Goal: Task Accomplishment & Management: Complete application form

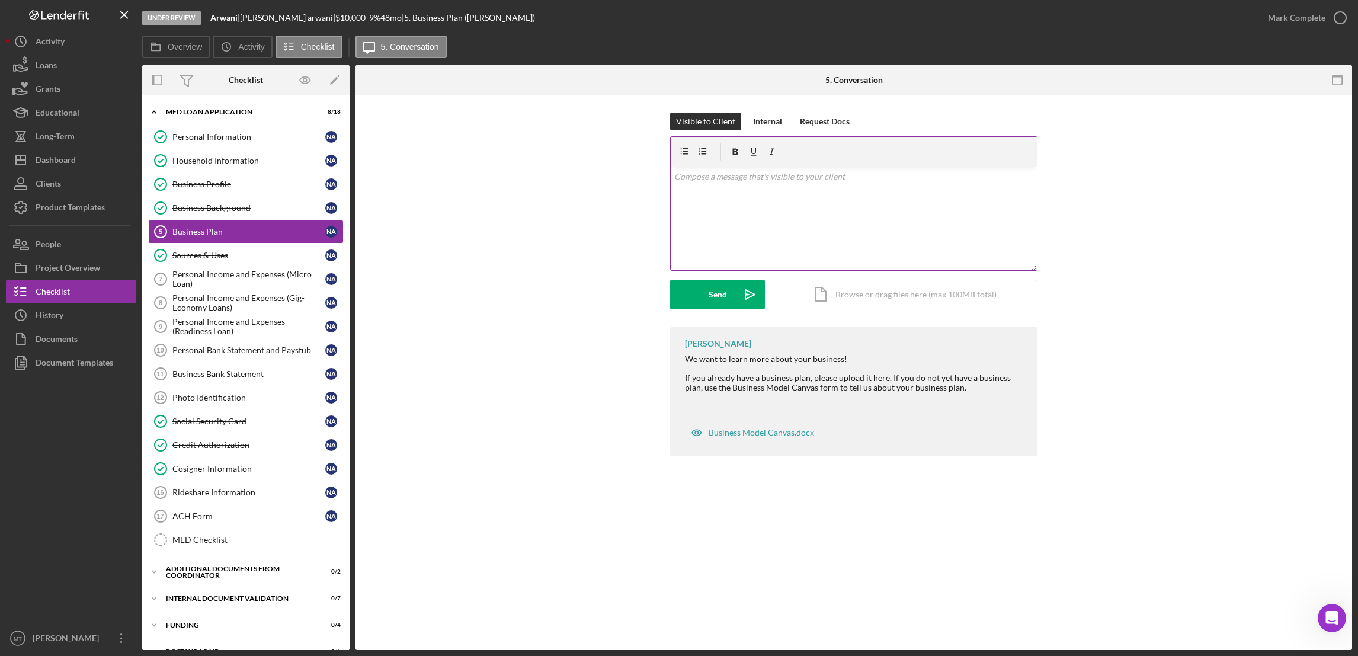
click at [701, 252] on div "v Color teal Color pink Remove color Add row above Add row below Add column bef…" at bounding box center [853, 218] width 366 height 104
click at [662, 306] on div "Visible to Client Internal Request Docs v Color teal Color pink Remove color Ad…" at bounding box center [853, 219] width 961 height 213
click at [655, 310] on div "Visible to Client Internal Request Docs v Color teal Color pink Remove color Ad…" at bounding box center [853, 219] width 961 height 213
click at [238, 230] on div "Business Plan" at bounding box center [248, 231] width 153 height 9
click at [858, 298] on div "Icon/Document Browse or drag files here (max 100MB total) Tap to choose files o…" at bounding box center [904, 293] width 267 height 30
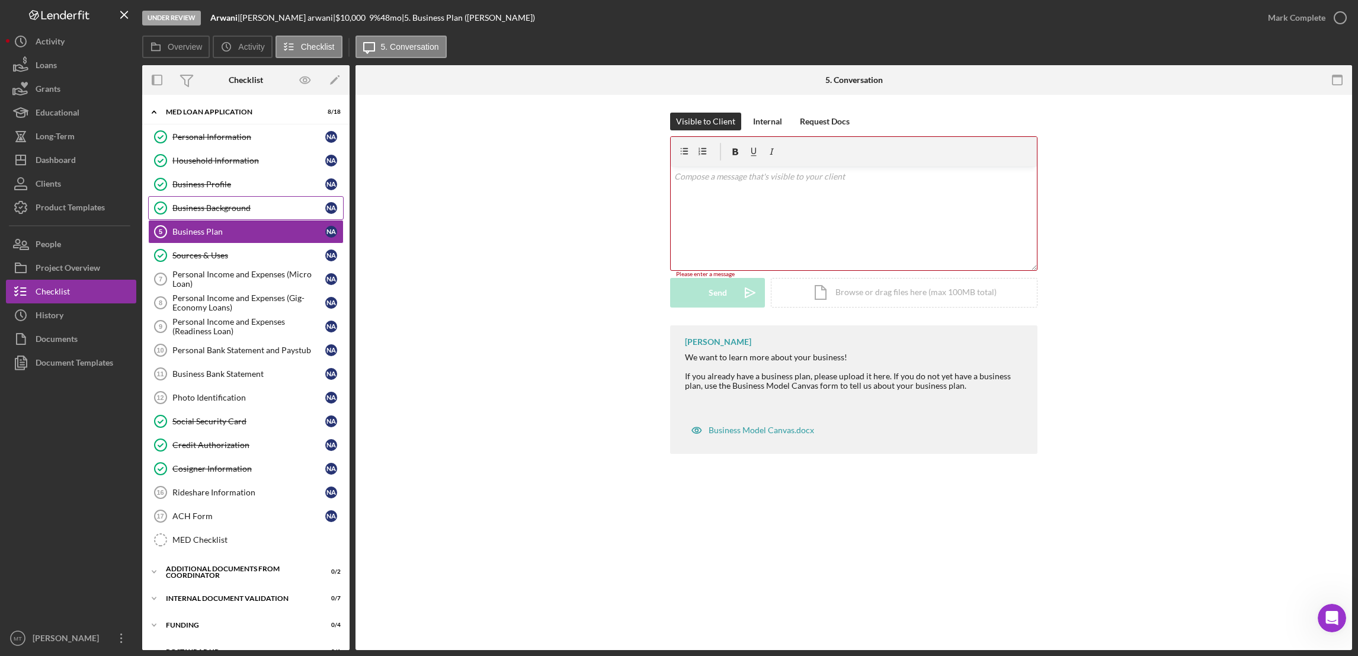
click at [243, 210] on div "Business Background" at bounding box center [248, 207] width 153 height 9
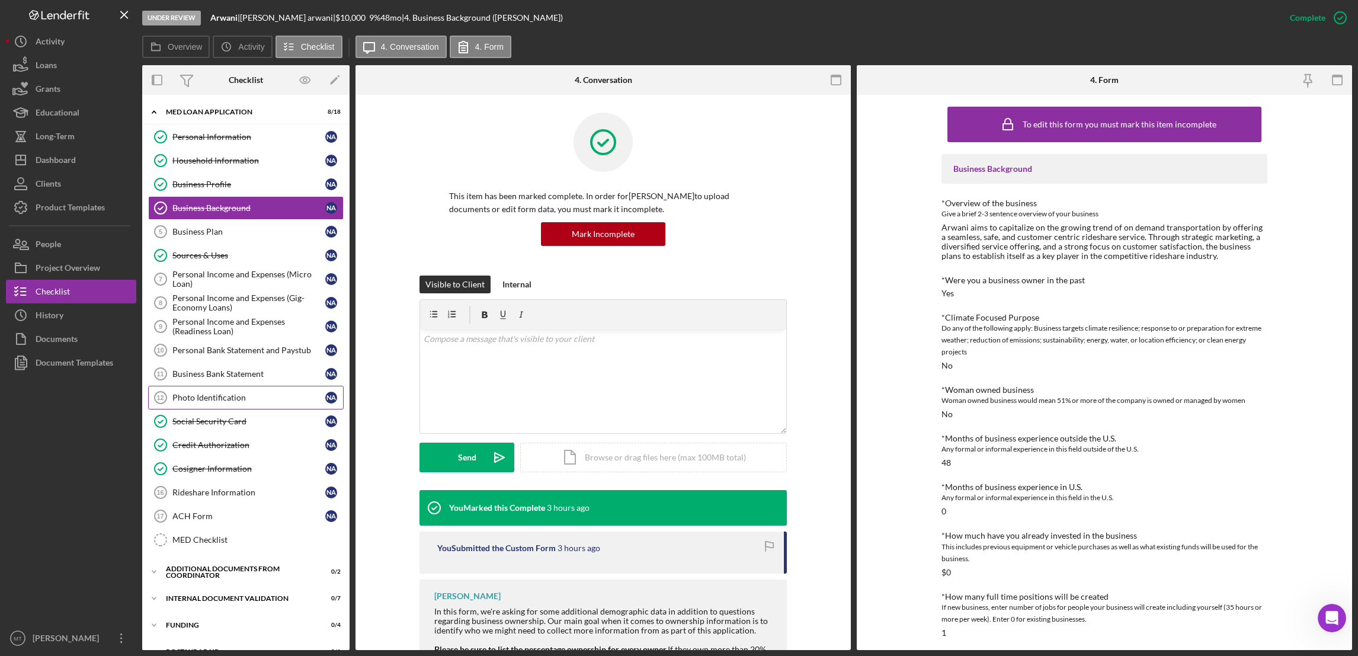
click at [211, 399] on div "Photo Identification" at bounding box center [248, 397] width 153 height 9
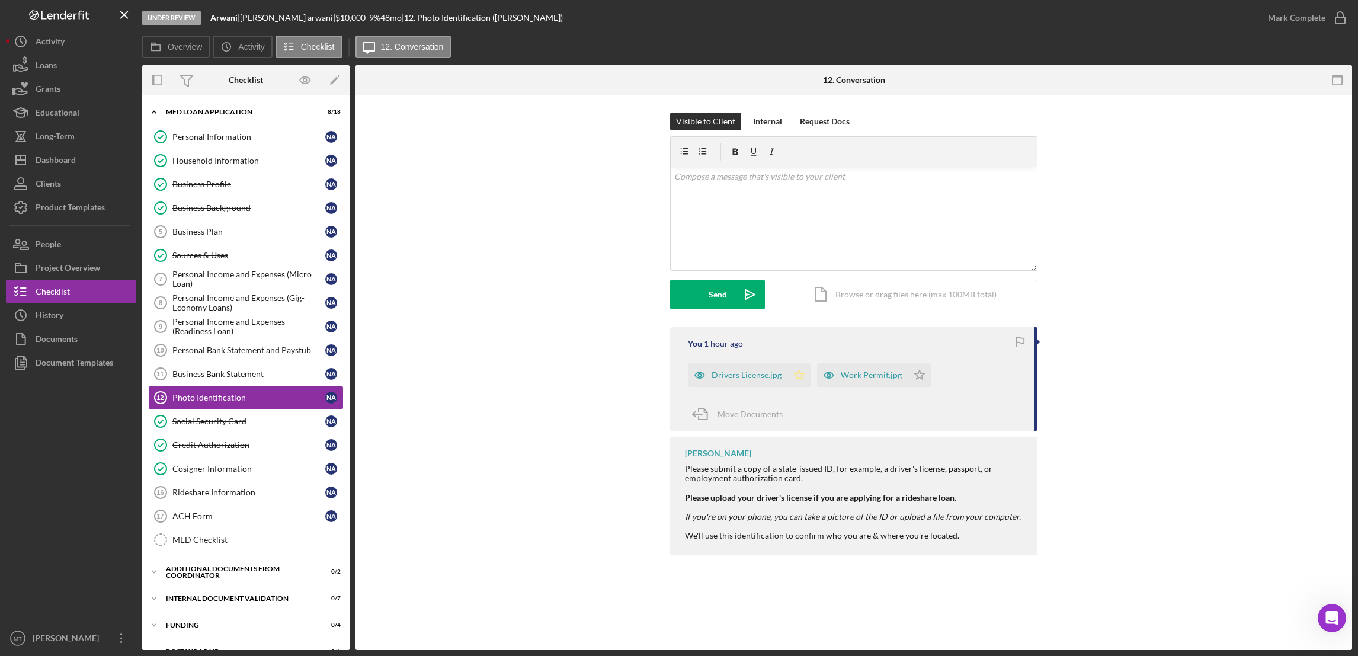
click at [798, 378] on icon "Icon/Star" at bounding box center [799, 375] width 24 height 24
click at [917, 373] on polygon "button" at bounding box center [919, 374] width 10 height 9
click at [1284, 17] on div "Mark Complete" at bounding box center [1295, 18] width 57 height 24
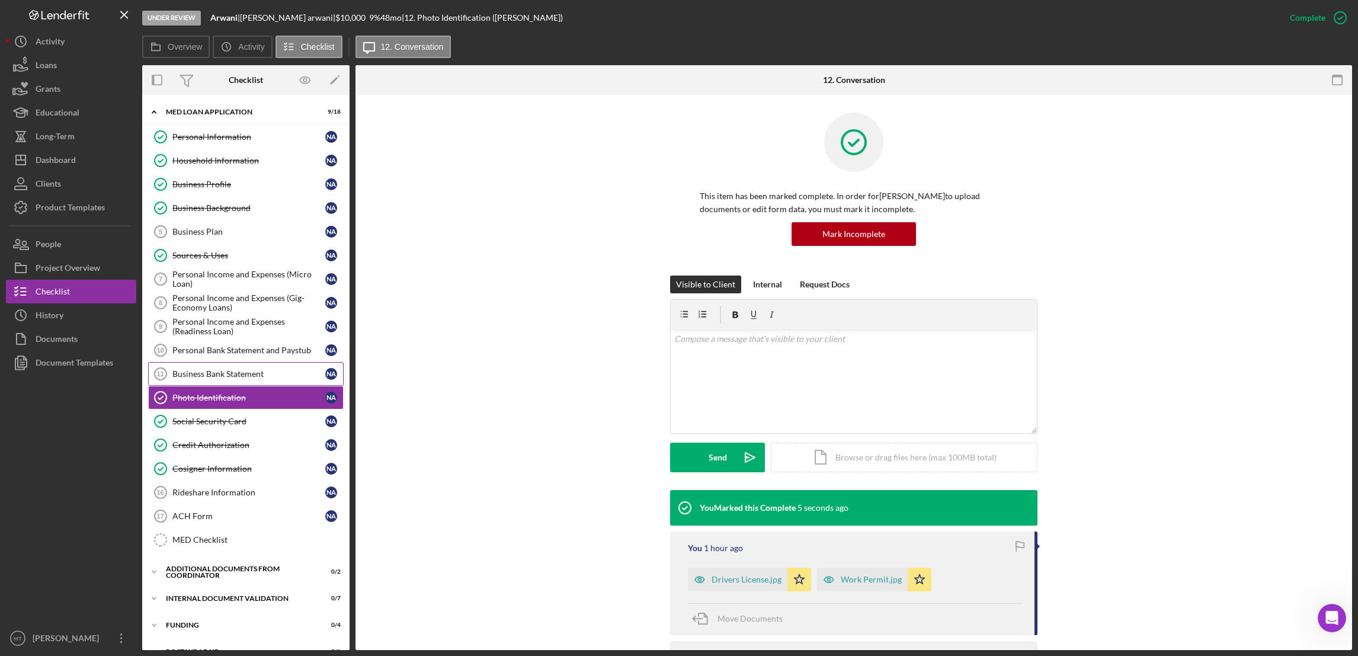
click at [207, 378] on div "Business Bank Statement" at bounding box center [248, 373] width 153 height 9
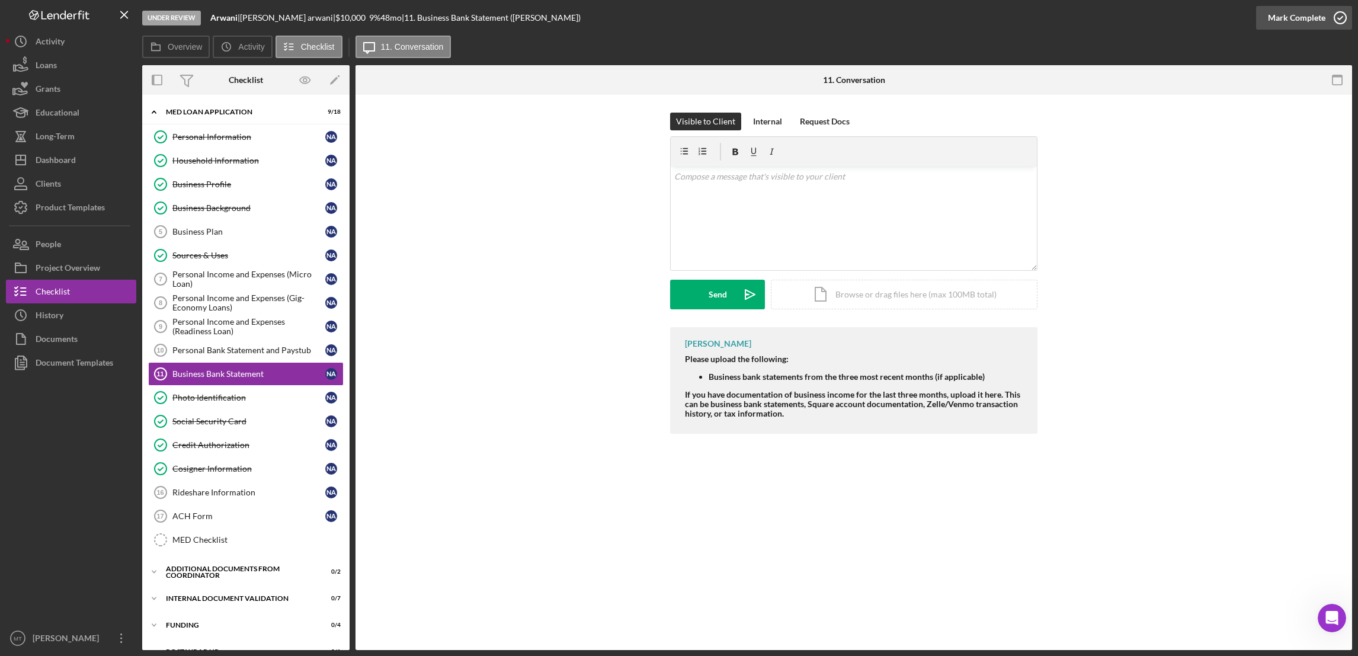
click at [1285, 18] on div "Mark Complete" at bounding box center [1295, 18] width 57 height 24
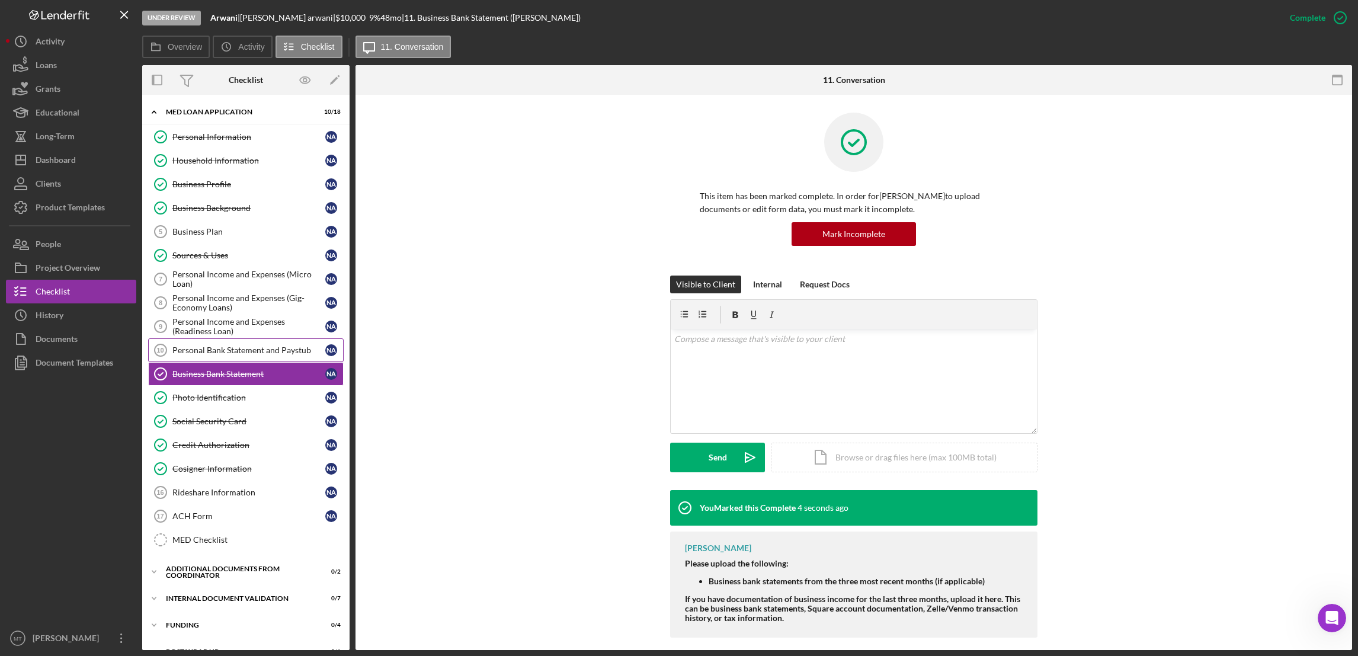
click at [265, 355] on div "Personal Bank Statement and Paystub" at bounding box center [248, 349] width 153 height 9
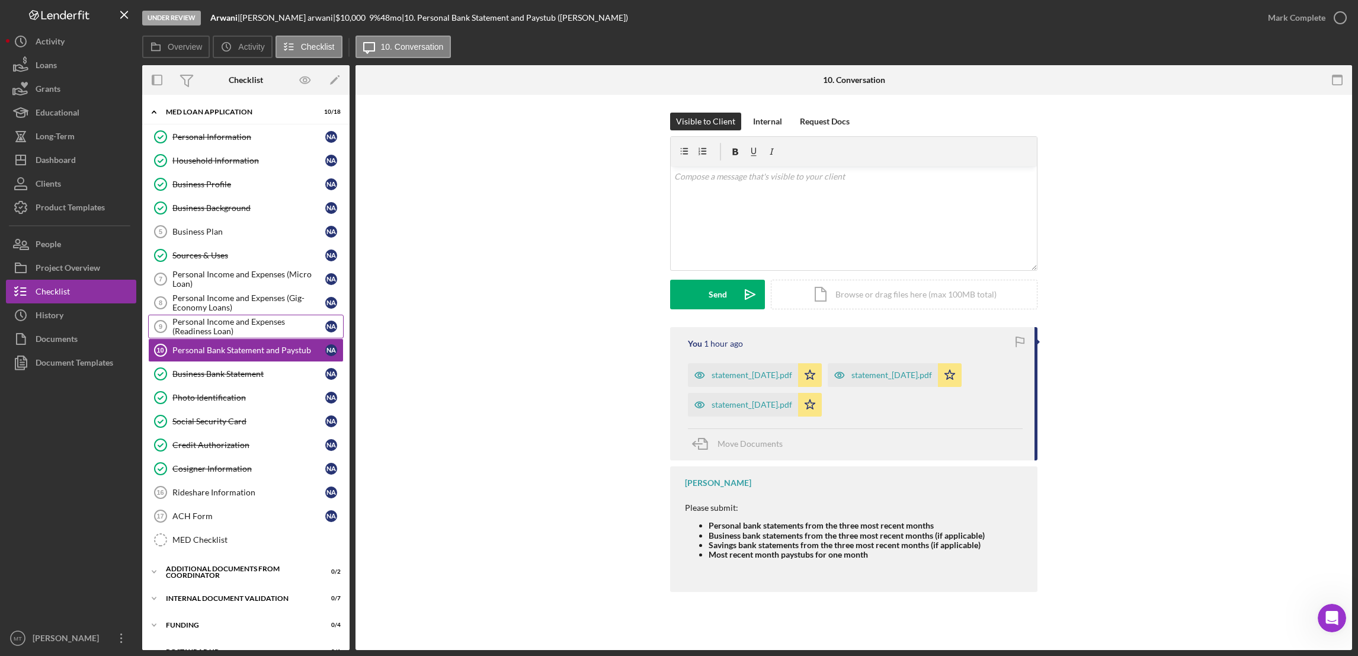
click at [240, 329] on div "Personal Income and Expenses (Readiness Loan)" at bounding box center [248, 326] width 153 height 19
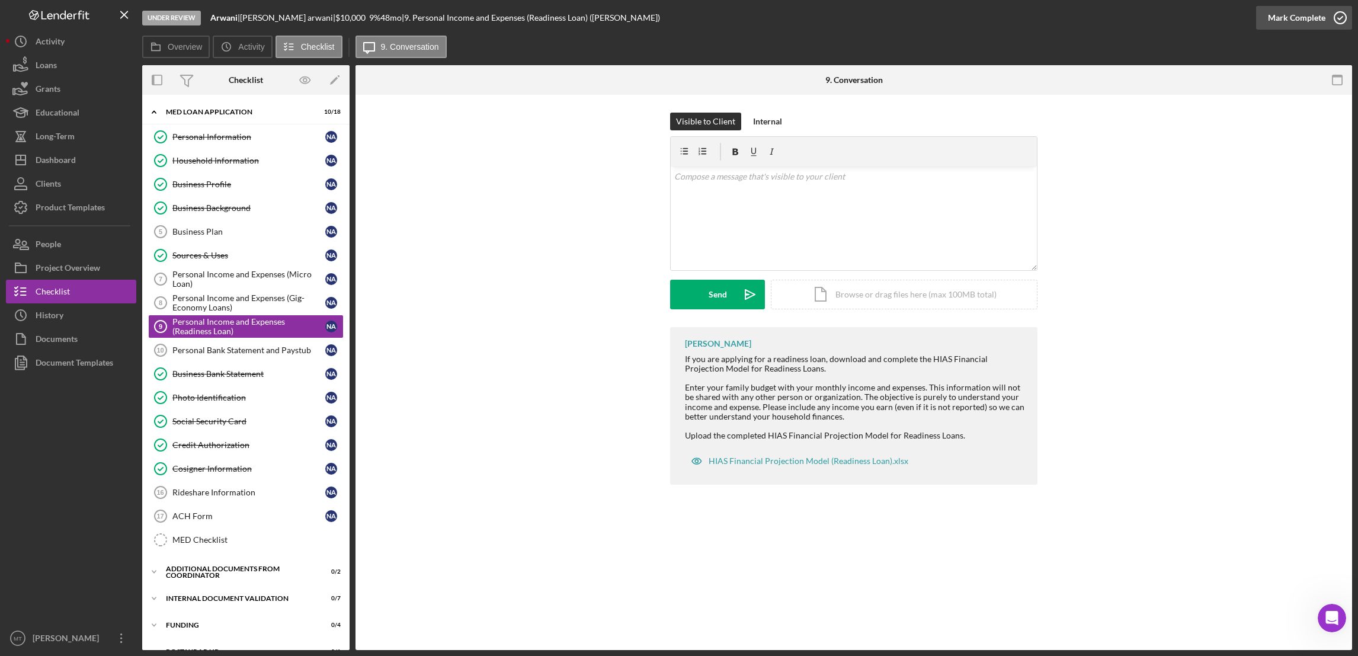
click at [1295, 12] on div "Mark Complete" at bounding box center [1295, 18] width 57 height 24
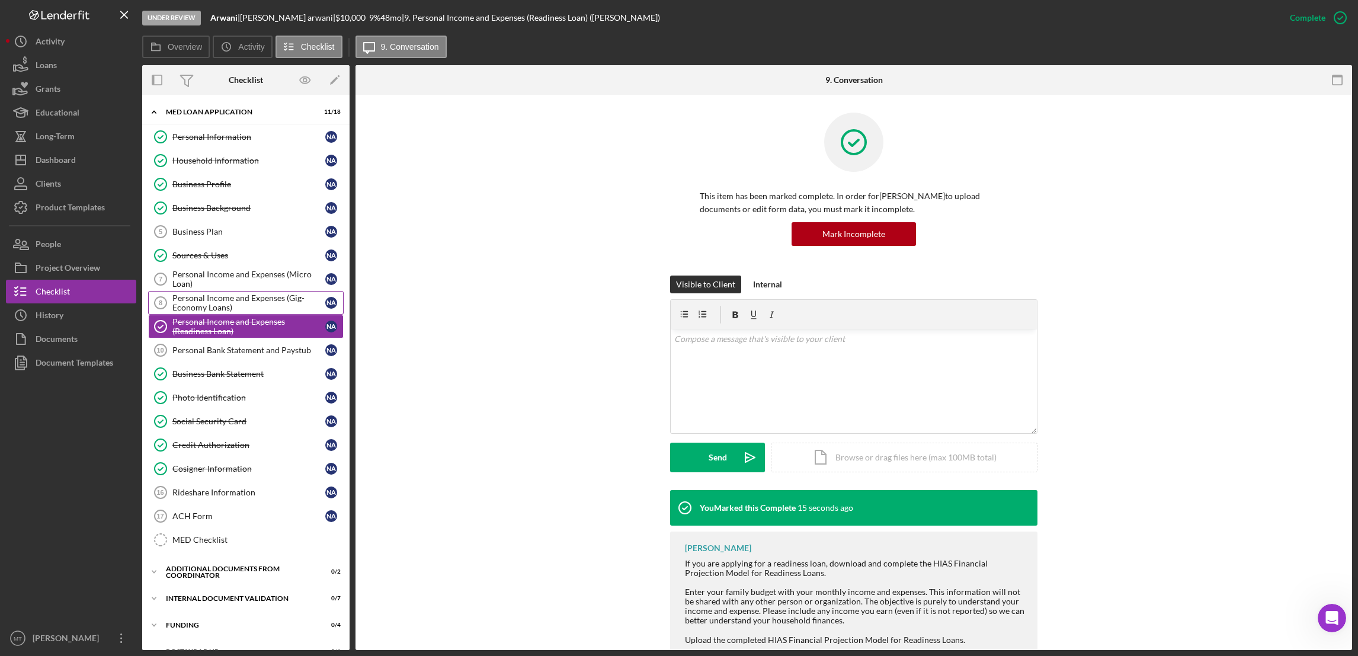
click at [228, 304] on div "Personal Income and Expenses (Gig-Economy Loans)" at bounding box center [248, 302] width 153 height 19
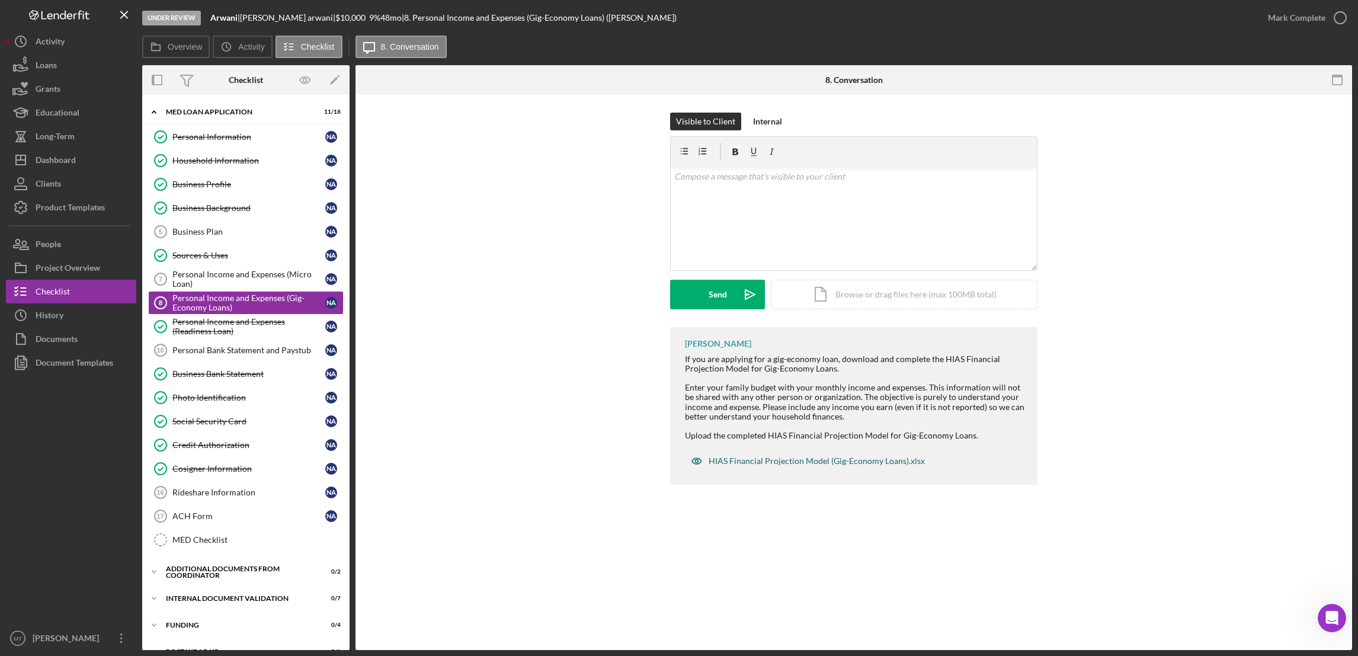
click at [731, 461] on div "HIAS Financial Projection Model (Gig-Economy Loans).xlsx" at bounding box center [816, 460] width 216 height 9
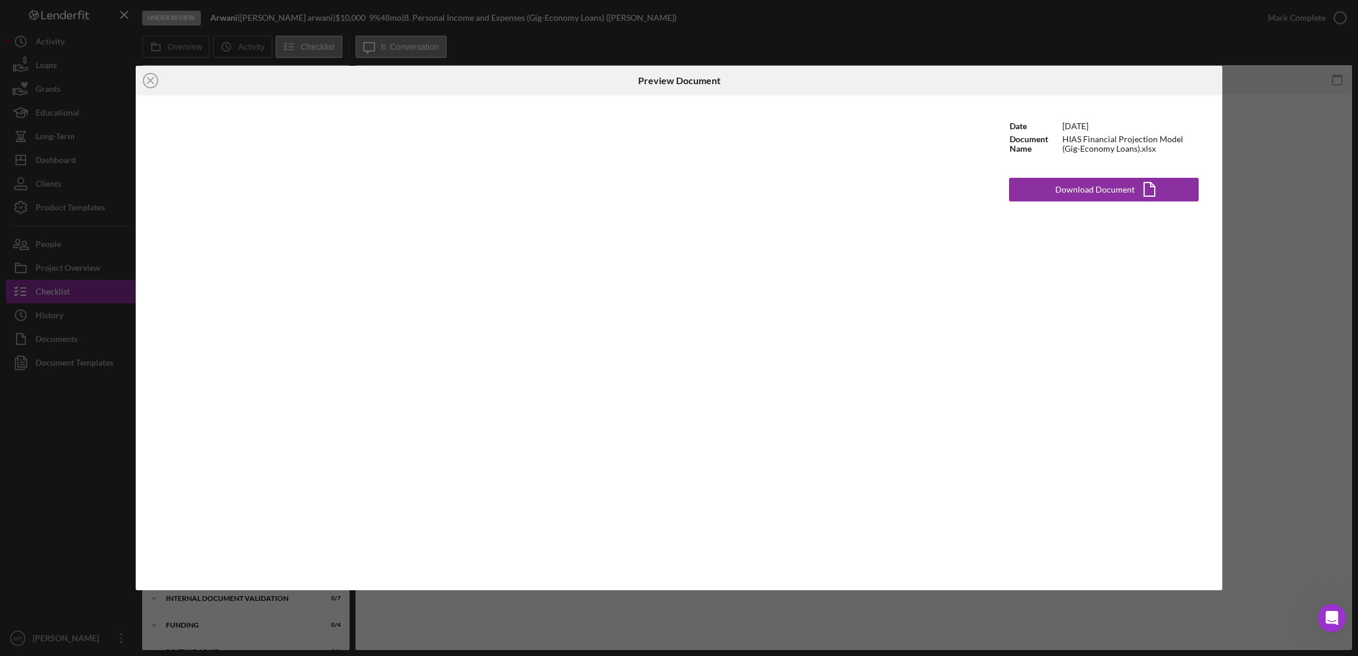
click at [1257, 102] on div "Icon/Close Preview Document Date 8/20/2025 Document Name HIAS Financial Project…" at bounding box center [679, 328] width 1358 height 656
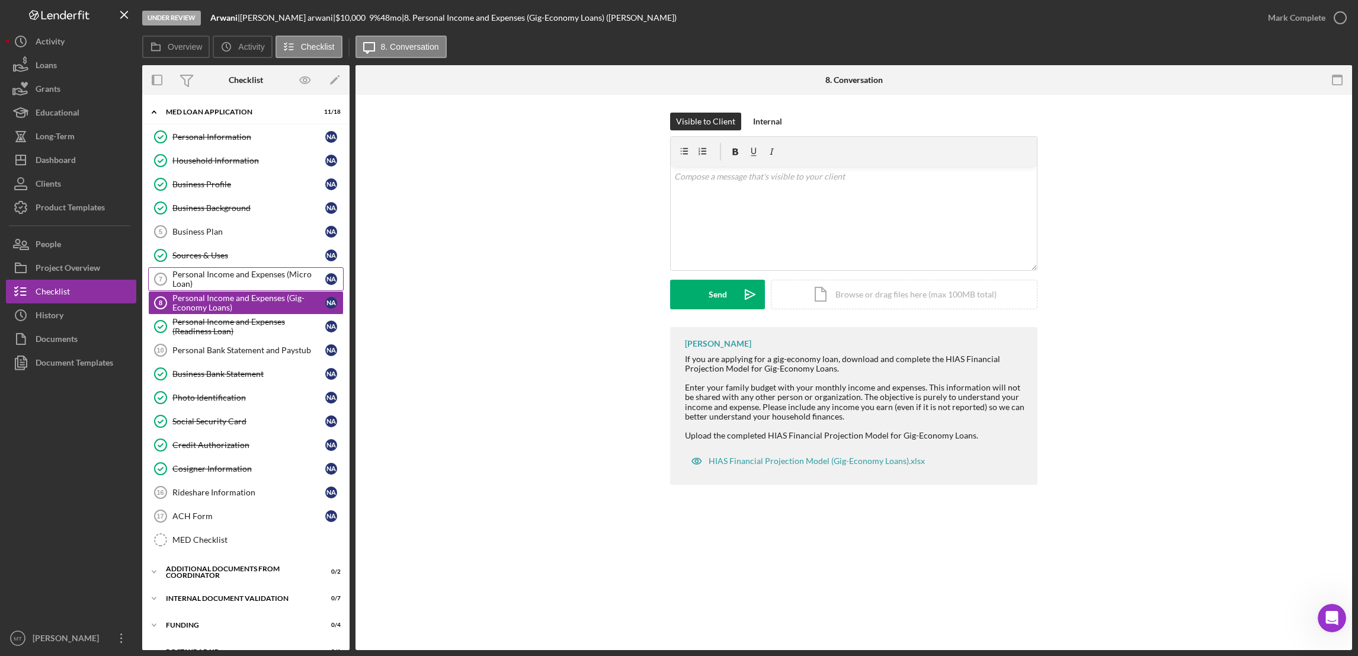
click at [284, 274] on div "Personal Income and Expenses (Micro Loan)" at bounding box center [248, 278] width 153 height 19
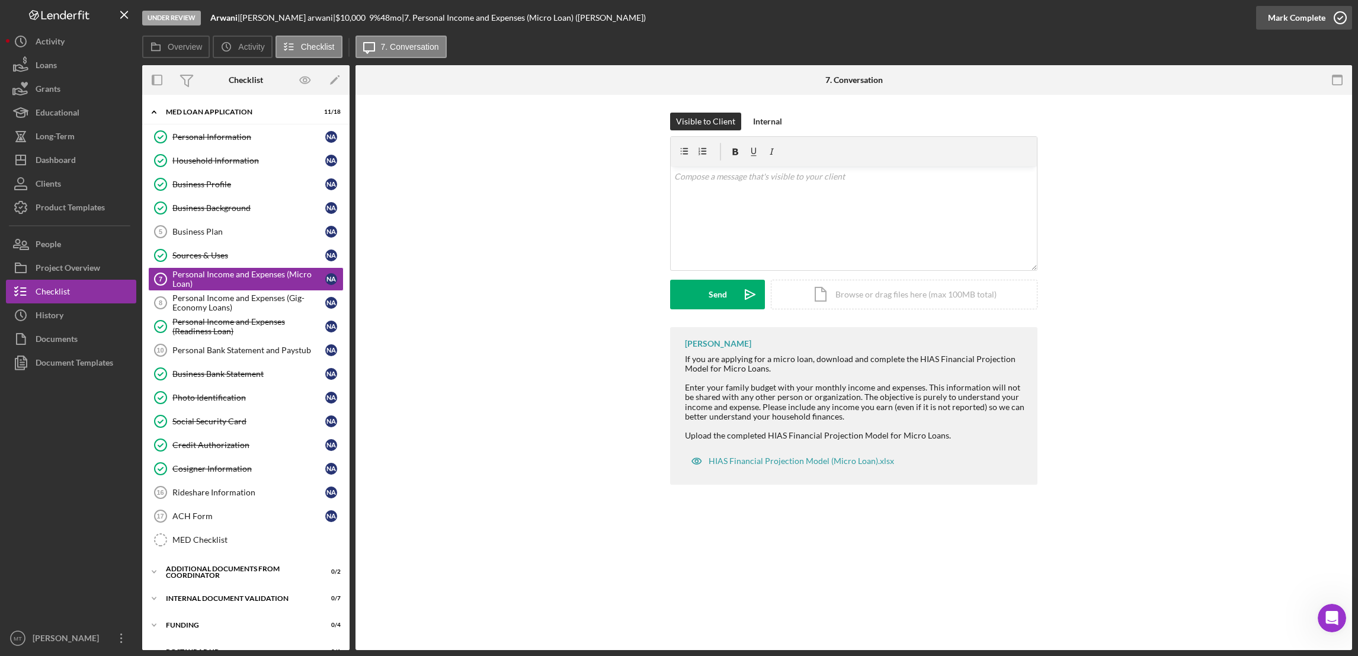
click at [1299, 15] on div "Mark Complete" at bounding box center [1295, 18] width 57 height 24
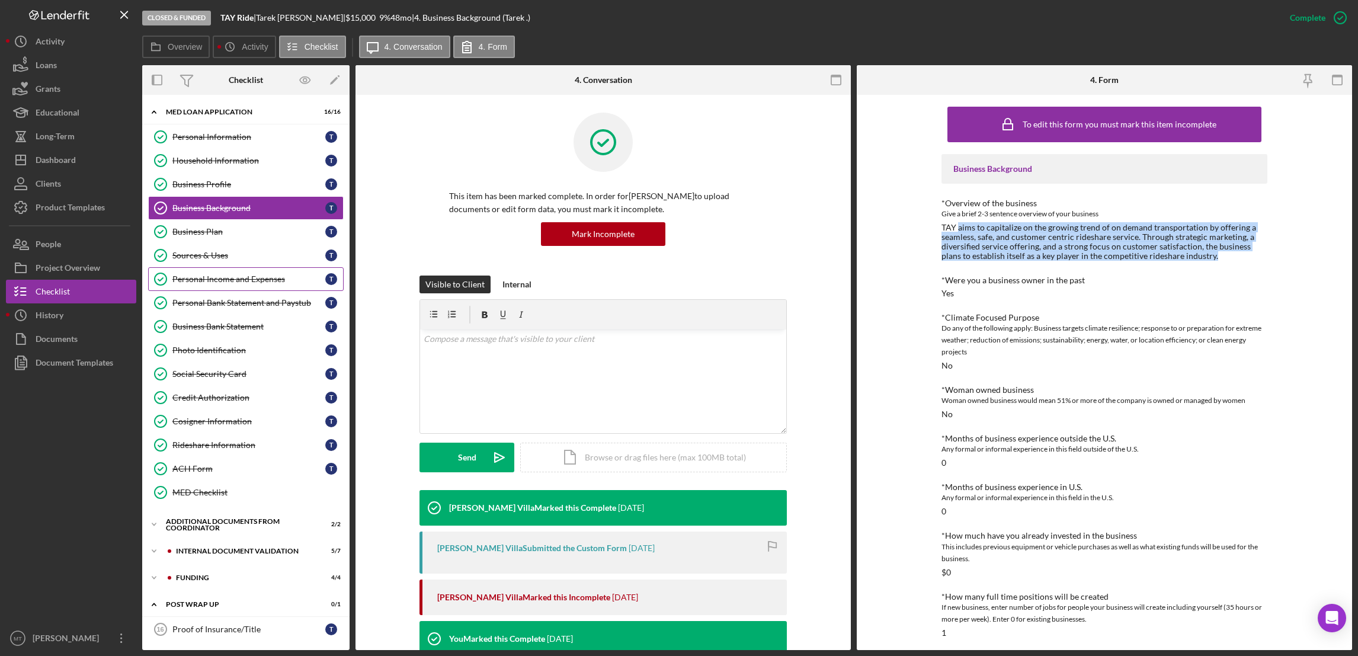
click at [243, 281] on div "Personal Income and Expenses" at bounding box center [248, 278] width 153 height 9
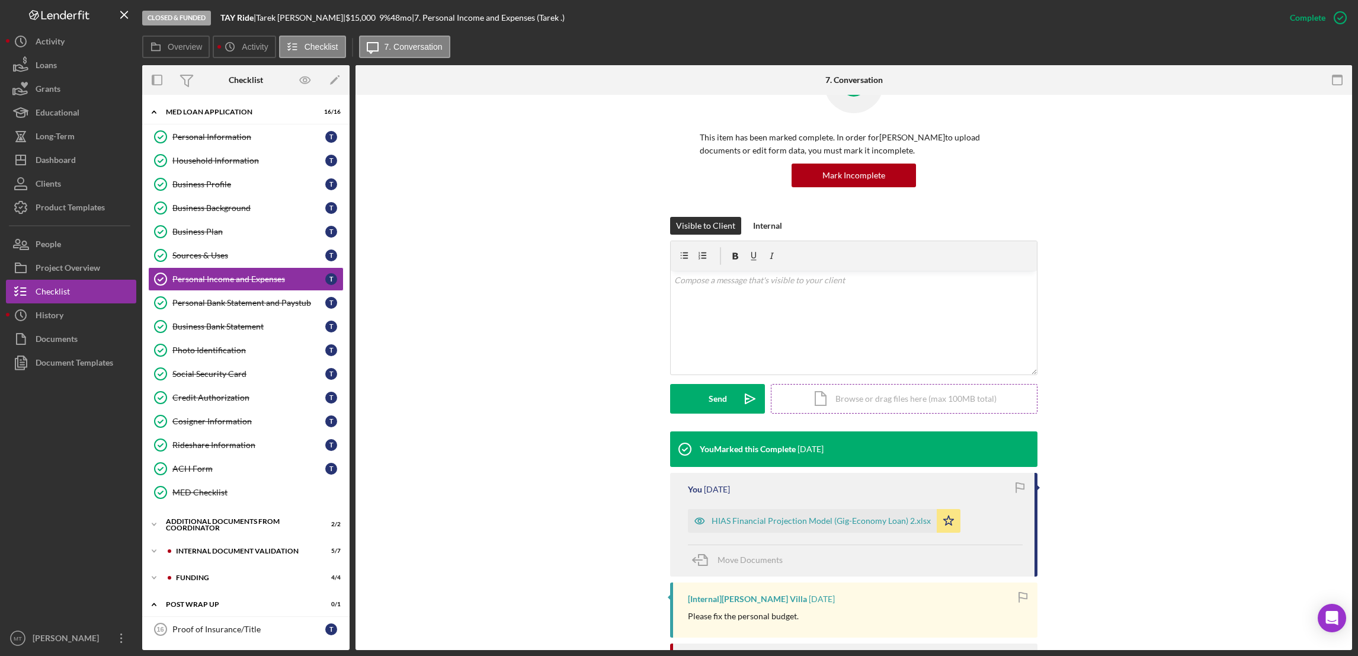
scroll to position [89, 0]
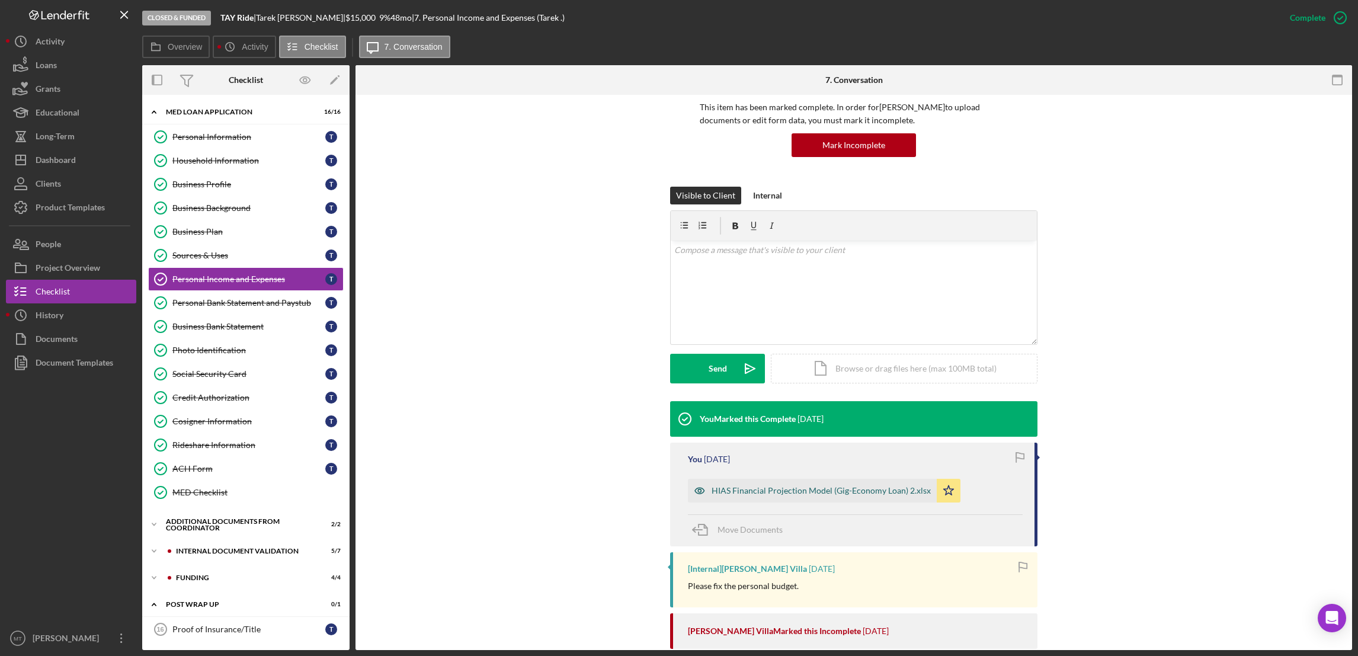
click at [799, 494] on div "HIAS Financial Projection Model (Gig-Economy Loan) 2.xlsx" at bounding box center [820, 490] width 219 height 9
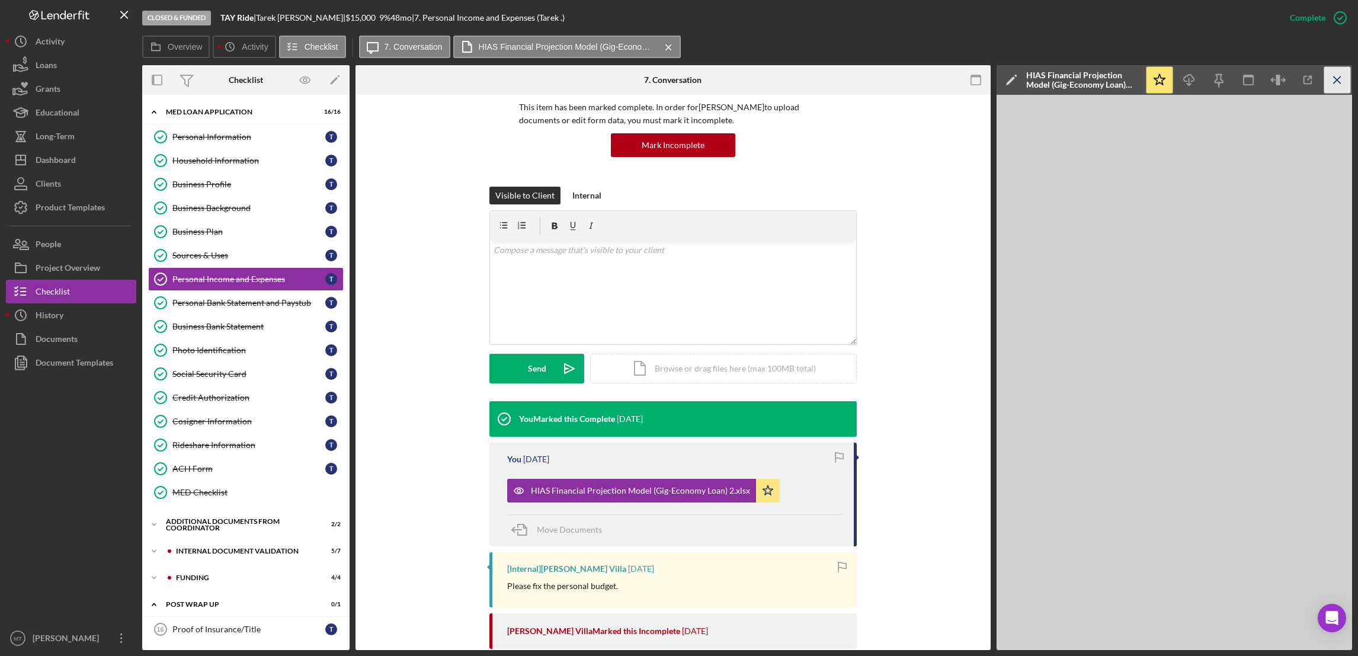
click at [1334, 79] on icon "Icon/Menu Close" at bounding box center [1337, 80] width 27 height 27
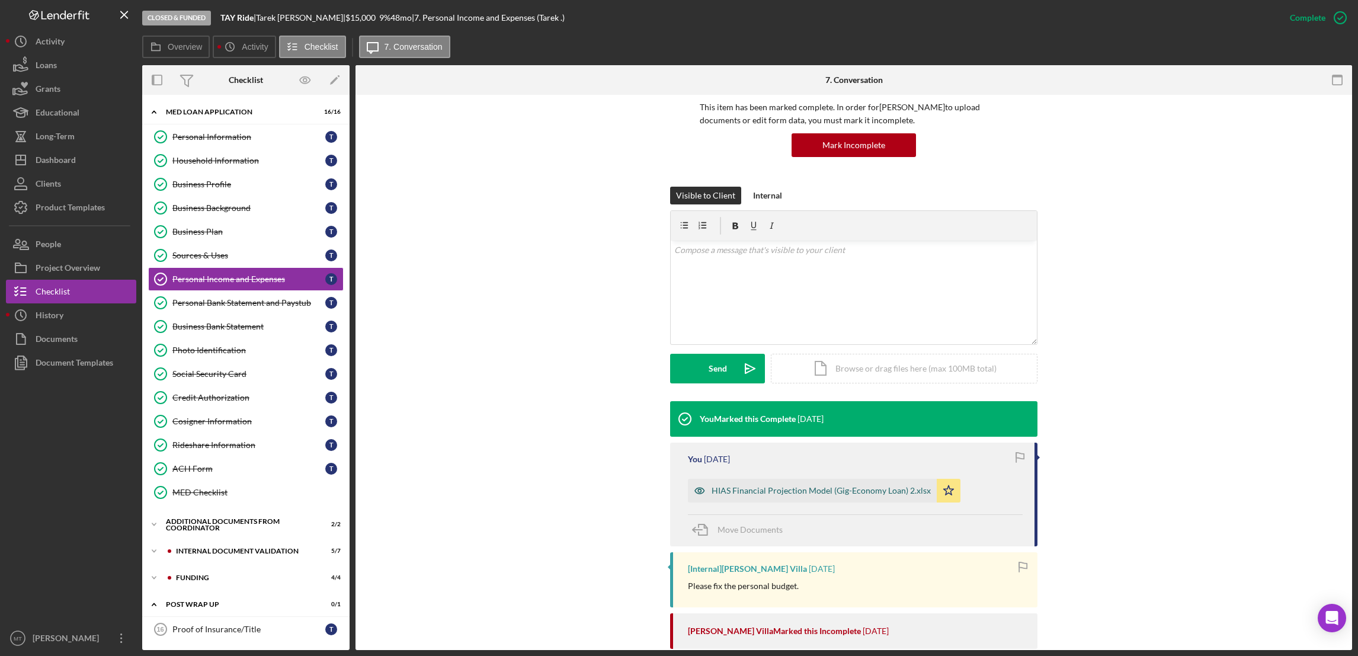
click at [801, 490] on div "HIAS Financial Projection Model (Gig-Economy Loan) 2.xlsx" at bounding box center [820, 490] width 219 height 9
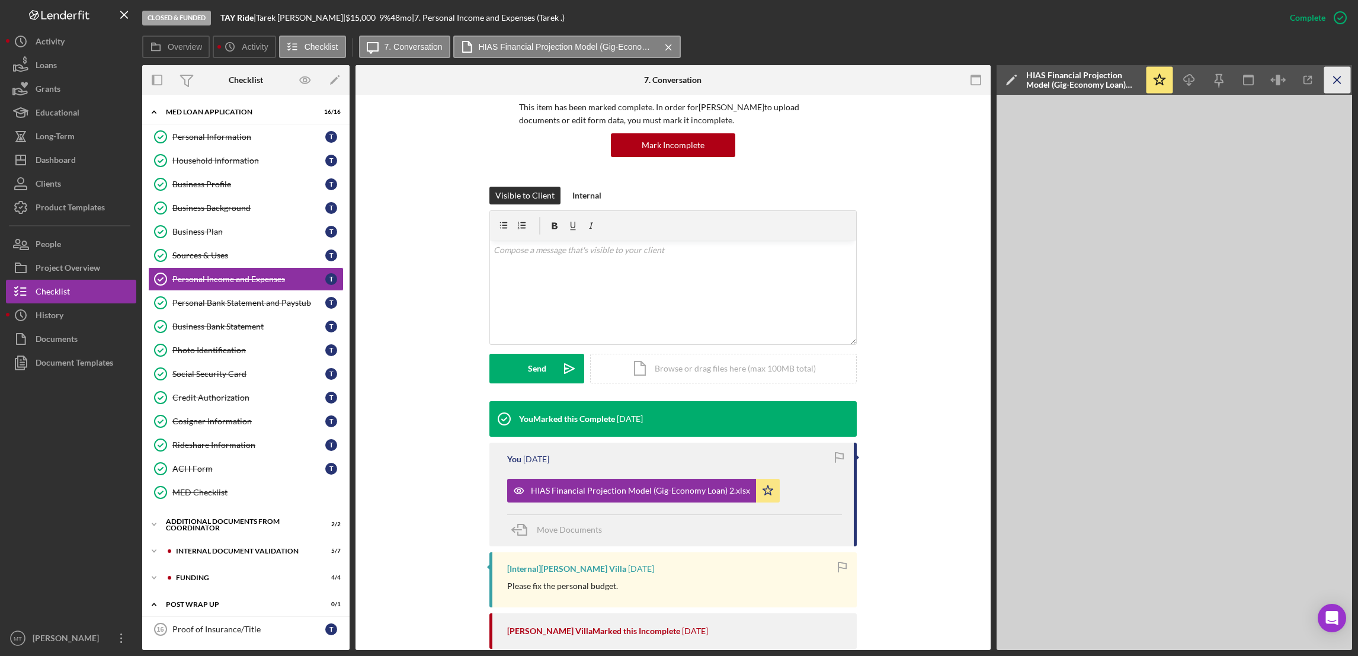
click at [1335, 84] on icon "Icon/Menu Close" at bounding box center [1337, 80] width 27 height 27
